Goal: Information Seeking & Learning: Learn about a topic

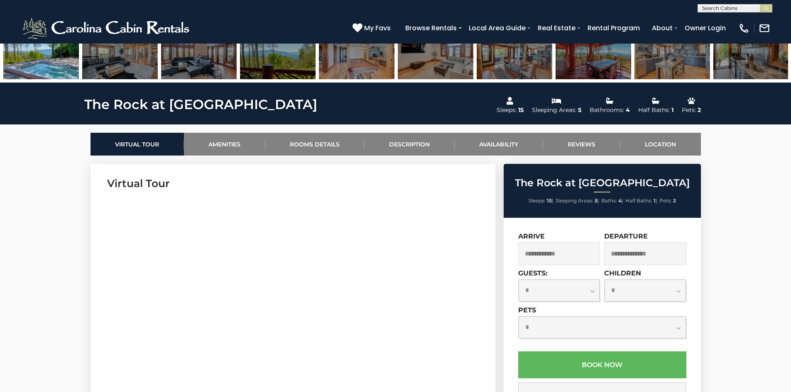
scroll to position [332, 0]
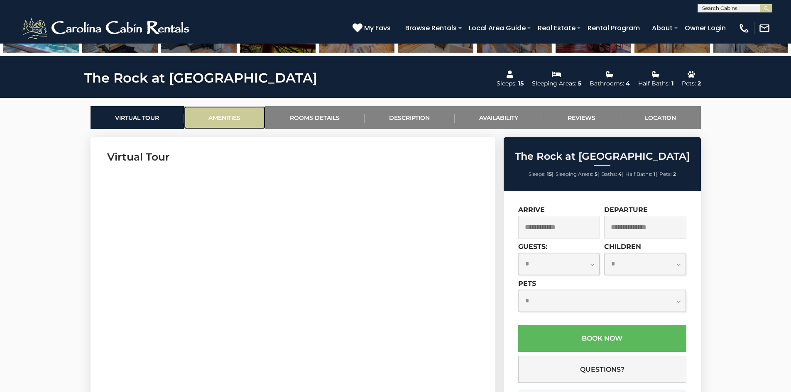
click at [232, 121] on link "Amenities" at bounding box center [224, 117] width 81 height 23
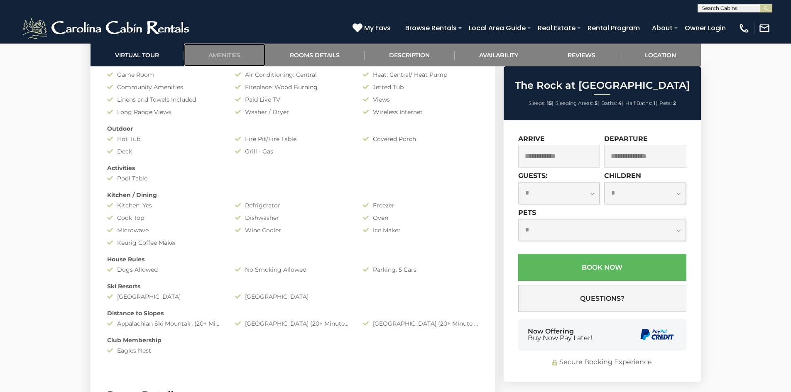
scroll to position [577, 0]
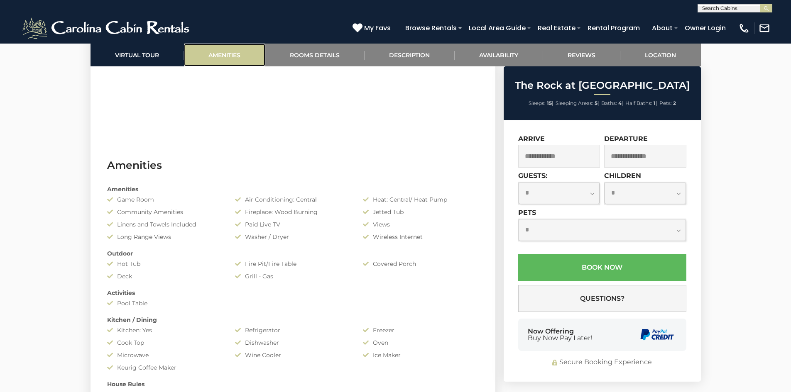
click at [222, 51] on link "Amenities" at bounding box center [224, 55] width 81 height 23
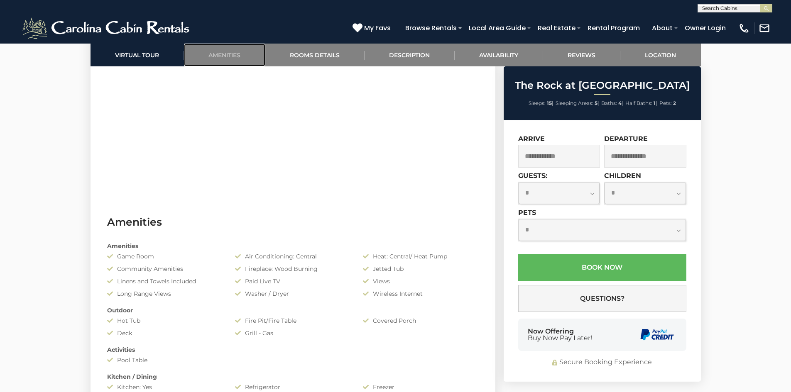
scroll to position [411, 0]
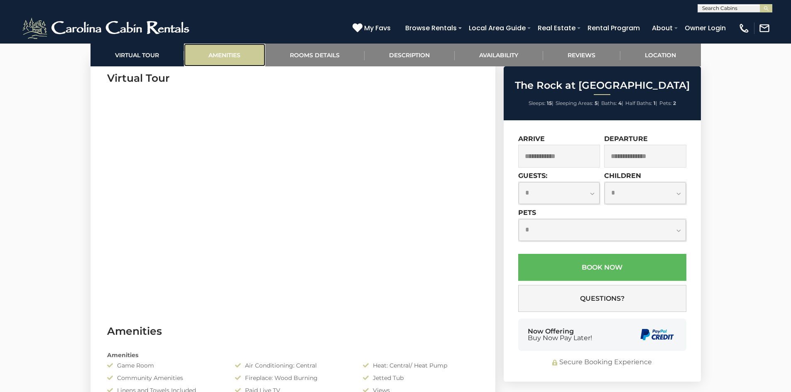
click at [230, 59] on link "Amenities" at bounding box center [224, 55] width 81 height 23
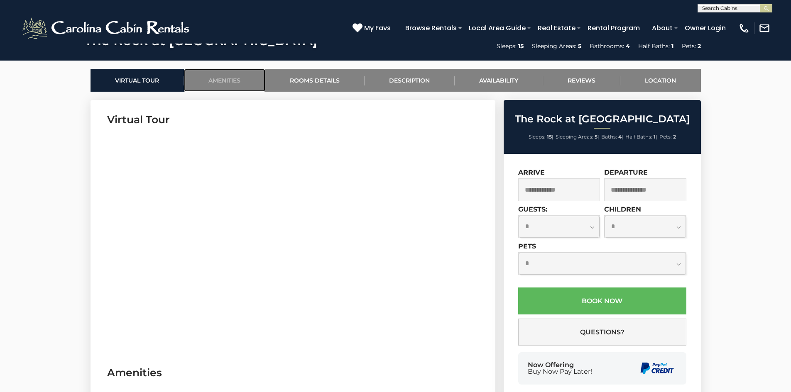
scroll to position [328, 0]
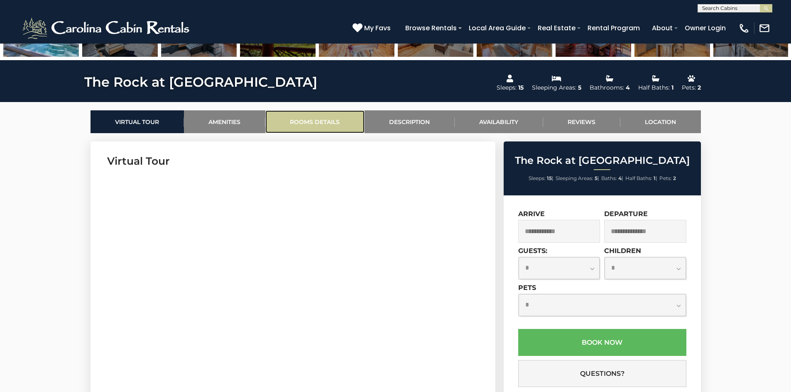
click at [296, 117] on link "Rooms Details" at bounding box center [314, 121] width 99 height 23
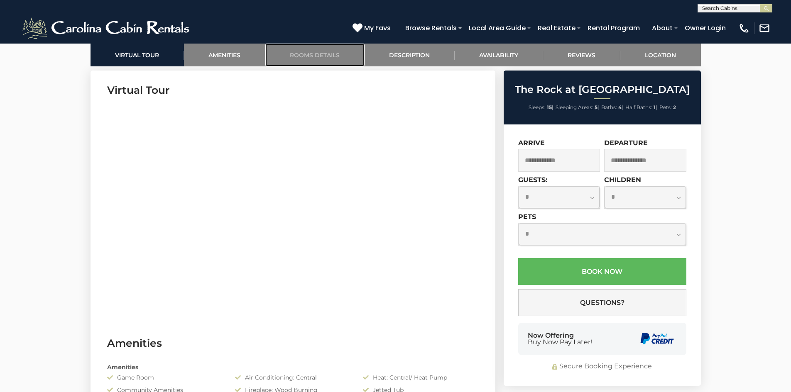
scroll to position [185, 0]
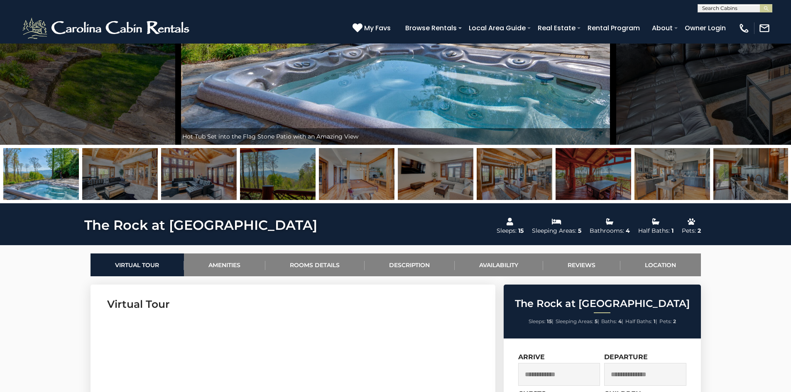
click at [595, 172] on img at bounding box center [593, 174] width 76 height 52
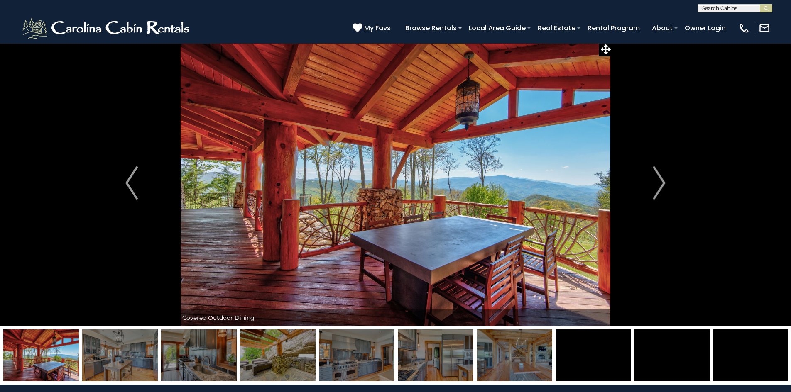
scroll to position [0, 0]
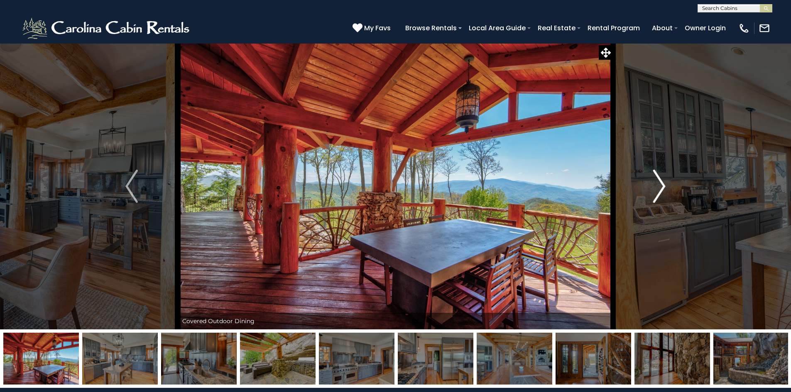
click at [659, 186] on img "Next" at bounding box center [659, 186] width 12 height 33
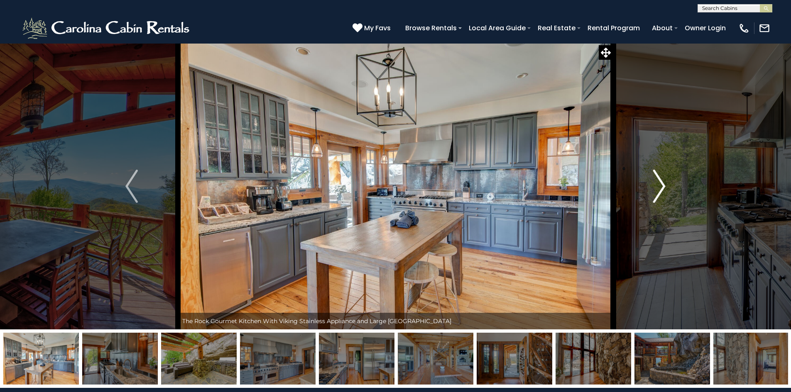
click at [659, 187] on img "Next" at bounding box center [659, 186] width 12 height 33
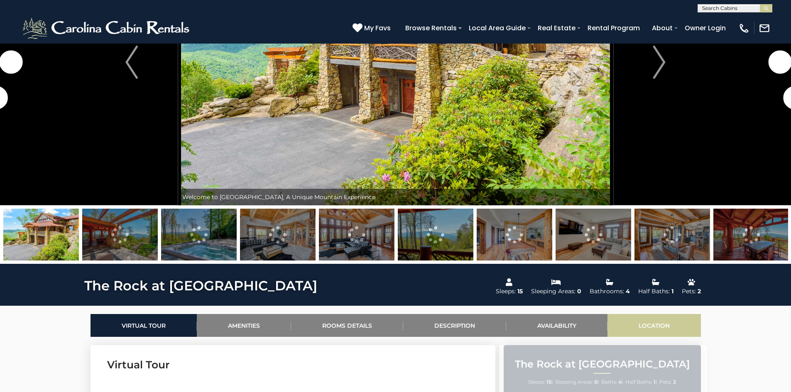
scroll to position [125, 0]
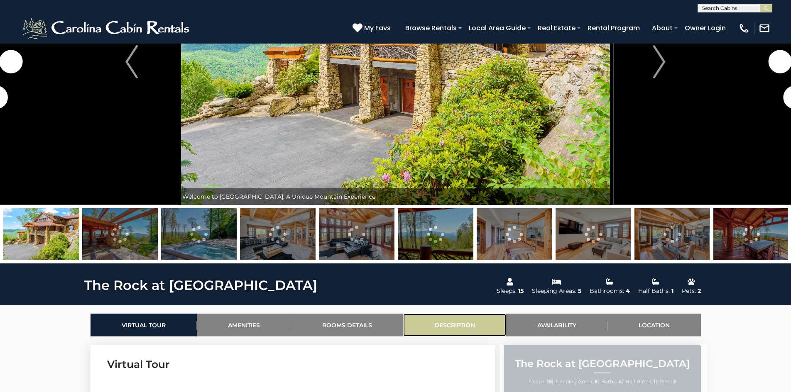
click at [457, 329] on link "Description" at bounding box center [454, 325] width 103 height 23
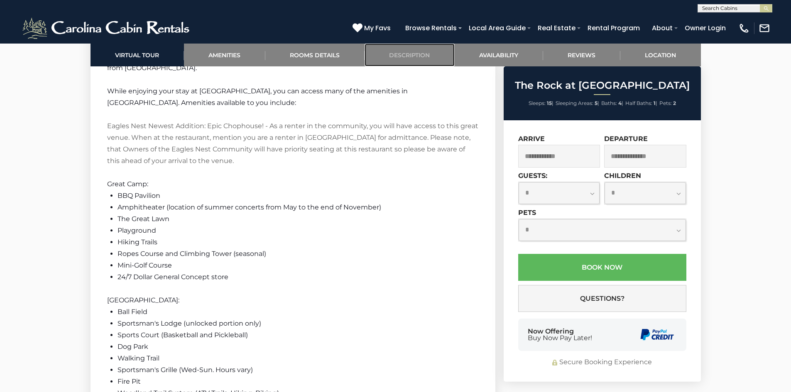
scroll to position [1593, 0]
